Goal: Transaction & Acquisition: Purchase product/service

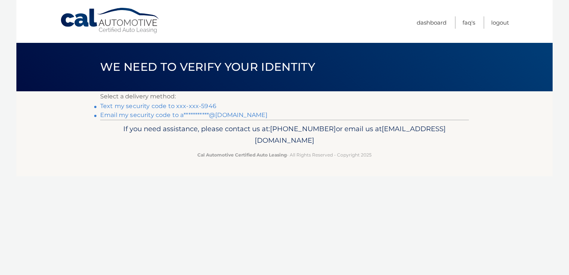
click at [166, 107] on link "Text my security code to xxx-xxx-5946" at bounding box center [158, 105] width 116 height 7
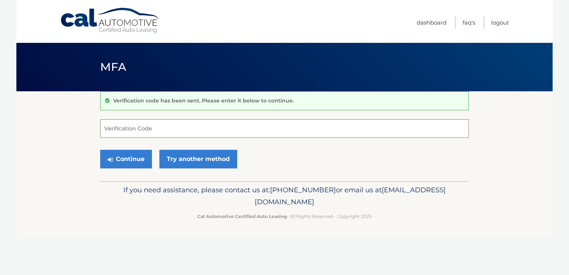
click at [195, 131] on input "Verification Code" at bounding box center [284, 128] width 369 height 19
type input "786200"
click at [135, 157] on button "Continue" at bounding box center [126, 159] width 52 height 19
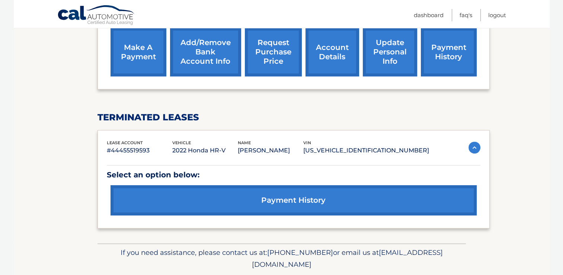
scroll to position [283, 0]
click at [183, 204] on link "payment history" at bounding box center [294, 200] width 366 height 30
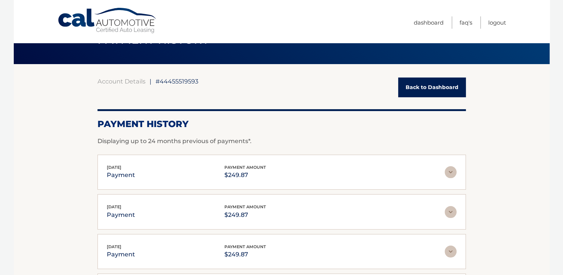
scroll to position [24, 0]
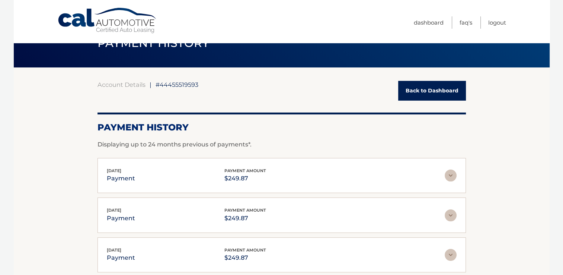
click at [408, 86] on link "Back to Dashboard" at bounding box center [432, 91] width 68 height 20
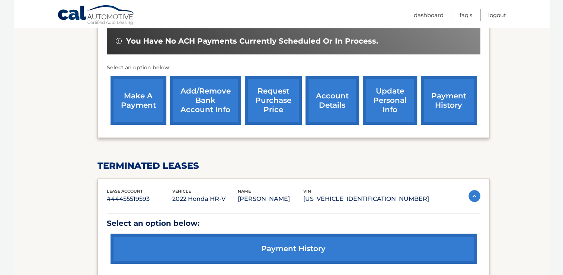
scroll to position [230, 0]
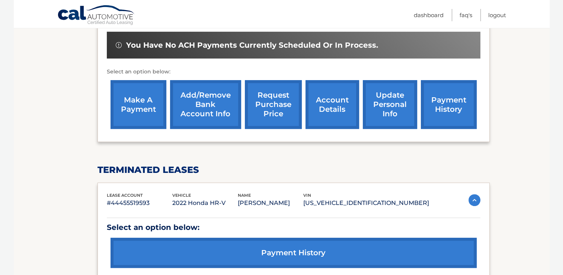
click at [472, 197] on img at bounding box center [475, 200] width 12 height 12
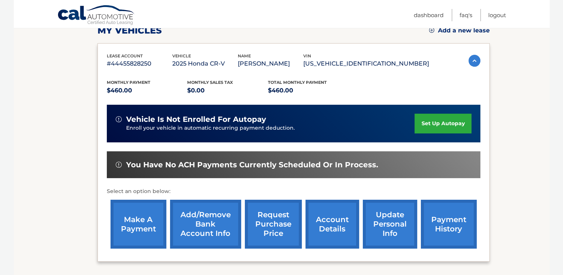
scroll to position [105, 0]
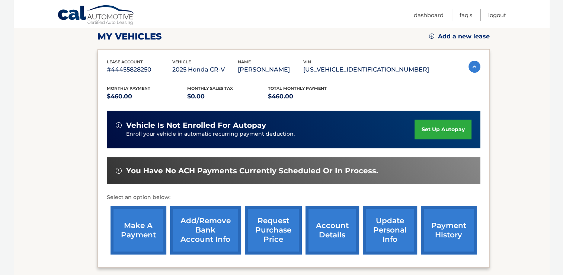
click at [133, 220] on link "make a payment" at bounding box center [139, 229] width 56 height 49
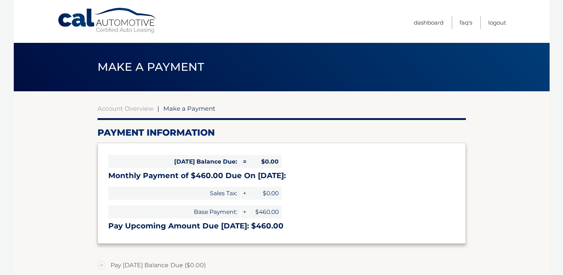
select select "NGY0ZmQ4OTMtZjEwYy00MjNlLTgzMTEtYmMwMmEwMTk4MWQ5"
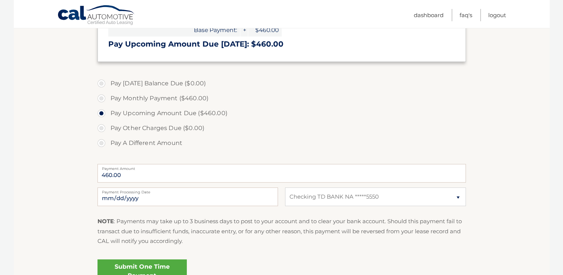
scroll to position [182, 0]
click at [153, 196] on input "[DATE]" at bounding box center [188, 195] width 181 height 19
type input "[DATE]"
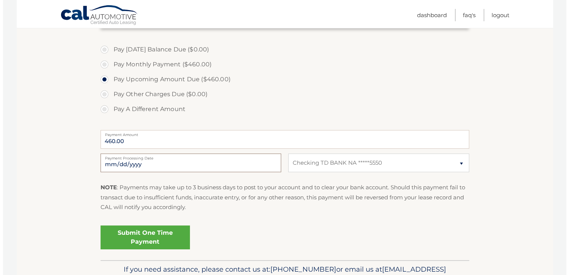
scroll to position [224, 0]
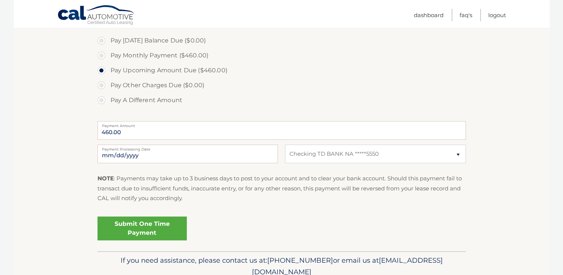
click at [128, 223] on link "Submit One Time Payment" at bounding box center [142, 228] width 89 height 24
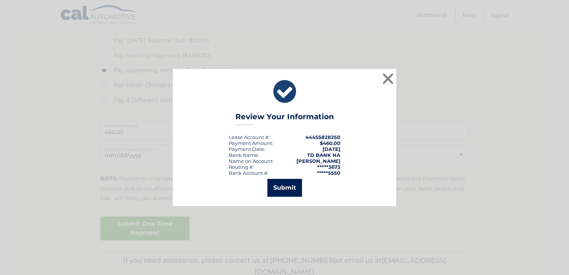
click at [285, 182] on button "Submit" at bounding box center [284, 188] width 35 height 18
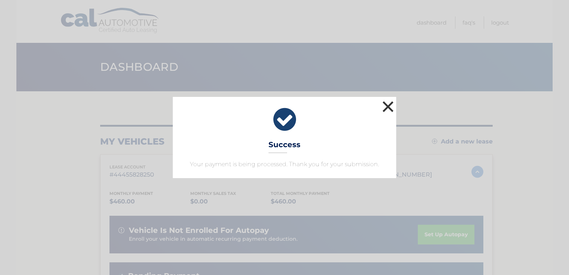
click at [387, 106] on button "×" at bounding box center [387, 106] width 15 height 15
